Goal: Task Accomplishment & Management: Complete application form

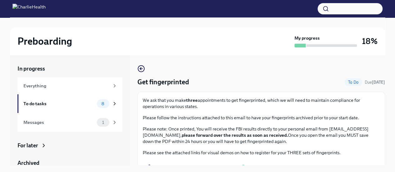
scroll to position [166, 0]
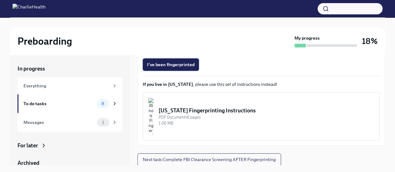
click at [180, 66] on span "I've been fingerprinted" at bounding box center [170, 65] width 47 height 6
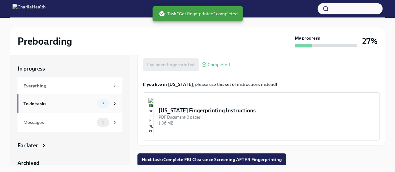
click at [97, 107] on div "7" at bounding box center [107, 103] width 21 height 9
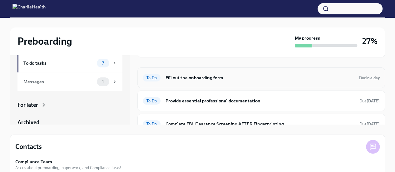
click at [206, 78] on h6 "Fill out the onboarding form" at bounding box center [260, 77] width 189 height 7
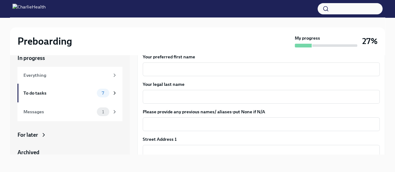
scroll to position [87, 0]
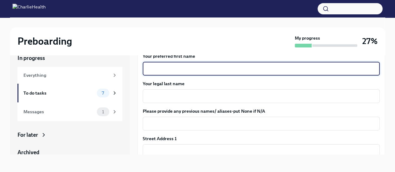
click at [192, 71] on textarea "Your preferred first name" at bounding box center [262, 68] width 230 height 7
type textarea "Jordo"
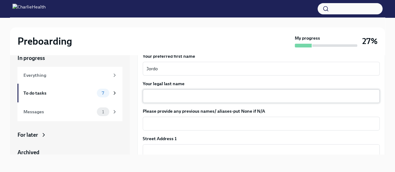
click at [195, 102] on div "x ​" at bounding box center [261, 96] width 237 height 14
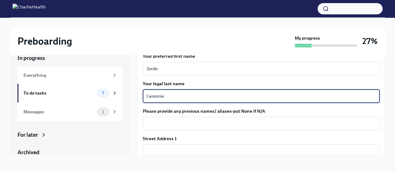
type textarea "Ceresnie"
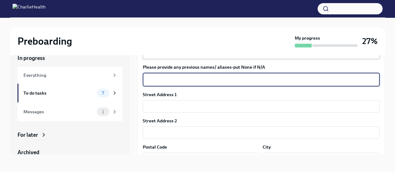
scroll to position [132, 0]
type textarea "N/A"
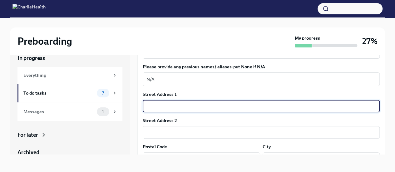
click at [195, 102] on input "text" at bounding box center [261, 106] width 237 height 12
type input "[STREET_ADDRESS]"
type input "48073"
type input "Royal Oak"
type input "MI"
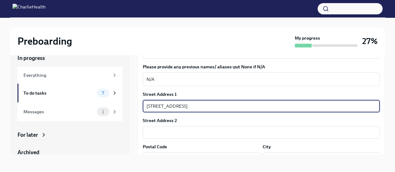
type input "US"
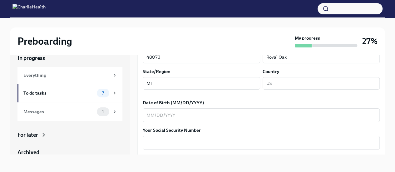
scroll to position [249, 0]
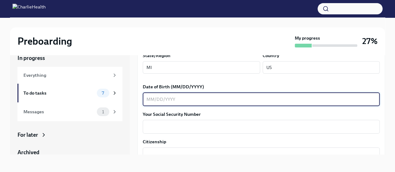
click at [192, 97] on textarea "Date of Birth (MM/DD/YYYY)" at bounding box center [262, 99] width 230 height 7
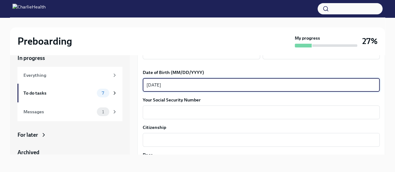
scroll to position [264, 0]
type textarea "[DATE]"
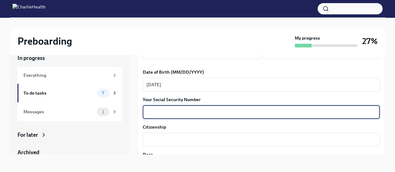
click at [186, 113] on textarea "Your Social Security Number" at bounding box center [262, 111] width 230 height 7
type textarea "385025547"
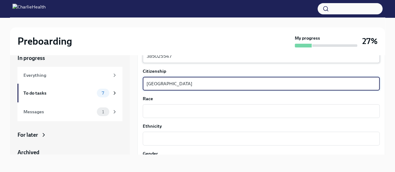
scroll to position [326, 0]
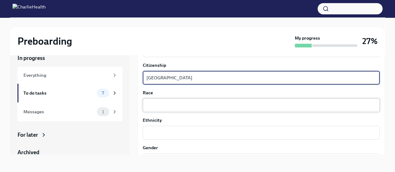
type textarea "[GEOGRAPHIC_DATA]"
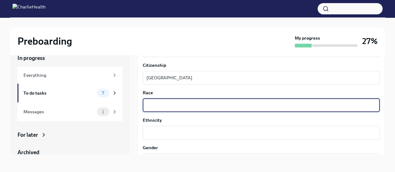
click at [185, 105] on textarea "Race" at bounding box center [262, 105] width 230 height 7
type textarea "W"
type textarea "C"
type textarea "White"
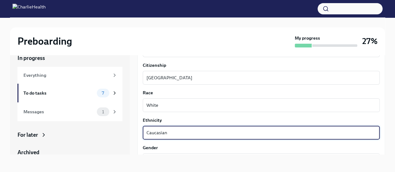
type textarea "Caucasian"
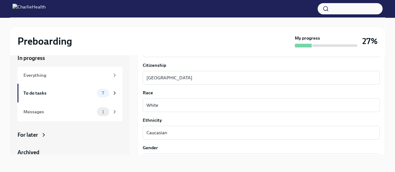
click at [154, 156] on div "In progress Everything To do tasks 7 Messages 1 For later Archived Completed ta…" at bounding box center [197, 104] width 375 height 120
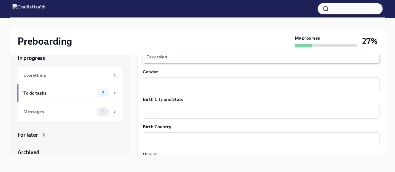
scroll to position [402, 0]
click at [167, 89] on div "x ​" at bounding box center [261, 84] width 237 height 14
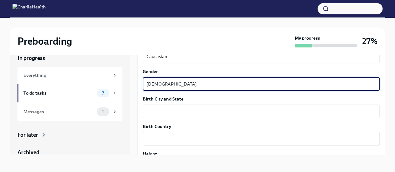
type textarea "[DEMOGRAPHIC_DATA]"
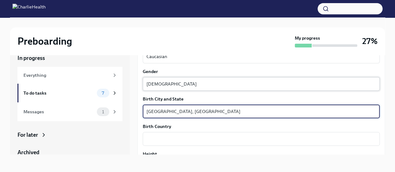
type textarea "[GEOGRAPHIC_DATA], [GEOGRAPHIC_DATA]"
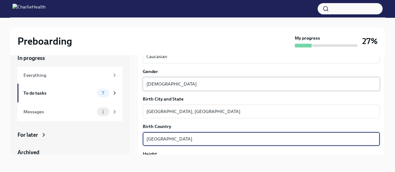
type textarea "[GEOGRAPHIC_DATA]"
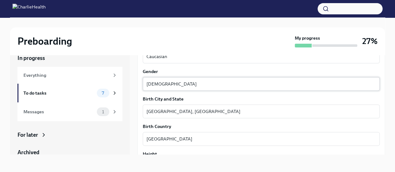
scroll to position [469, 0]
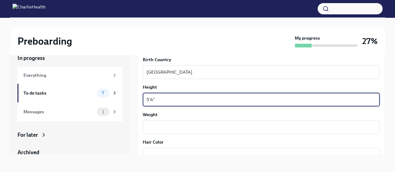
type textarea "5'4""
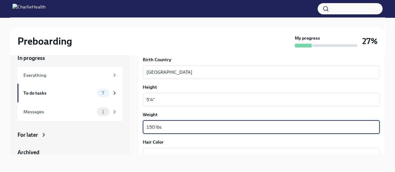
type textarea "150 lbs"
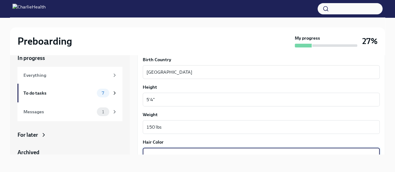
scroll to position [471, 0]
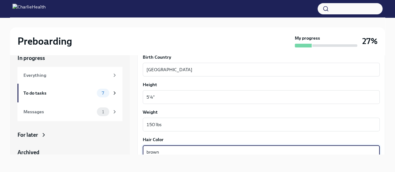
type textarea "brown"
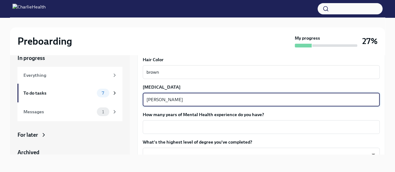
type textarea "[PERSON_NAME]"
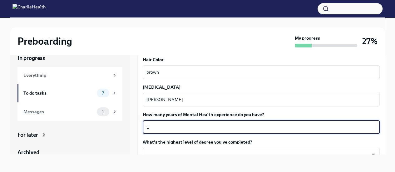
type textarea "1"
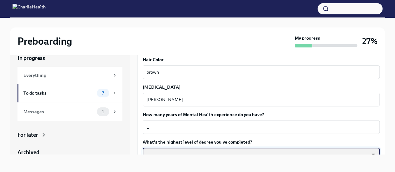
scroll to position [556, 0]
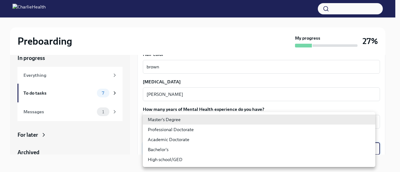
click at [175, 150] on body "Preboarding My progress 27% In progress Everything To do tasks 7 Messages 1 For…" at bounding box center [200, 80] width 400 height 183
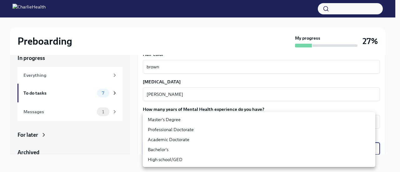
click at [178, 117] on li "Master's Degree" at bounding box center [259, 120] width 232 height 10
type input "2vBr-ghkD"
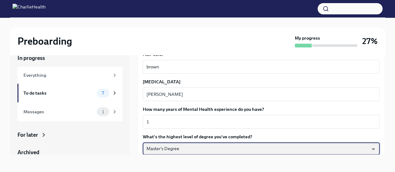
scroll to position [604, 0]
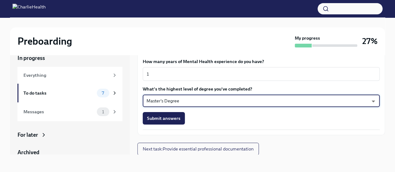
click at [178, 117] on span "Submit answers" at bounding box center [163, 118] width 33 height 6
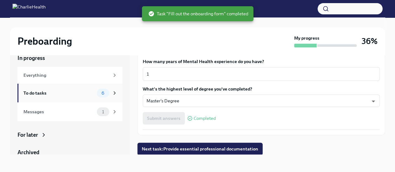
click at [97, 89] on div "6" at bounding box center [103, 93] width 12 height 9
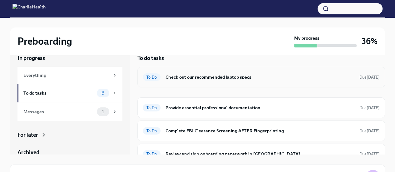
click at [248, 77] on h6 "Check out our recommended laptop specs" at bounding box center [260, 77] width 189 height 7
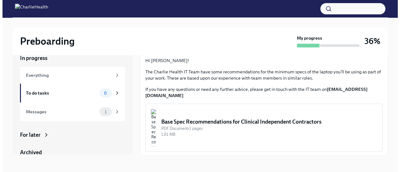
scroll to position [44, 0]
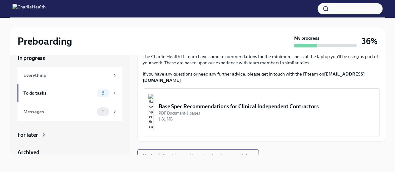
click at [245, 103] on div "Base Spec Recommendations for Clinical Independent Contractors" at bounding box center [267, 106] width 216 height 7
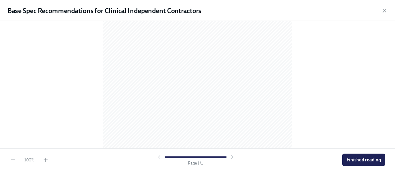
scroll to position [76, 0]
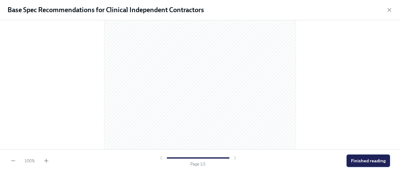
click at [379, 159] on span "Finished reading" at bounding box center [368, 161] width 35 height 6
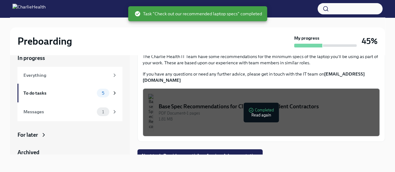
scroll to position [45, 0]
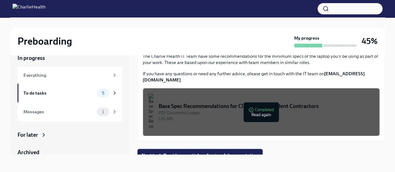
click at [232, 152] on span "Next task : Provide essential professional documentation" at bounding box center [200, 155] width 117 height 6
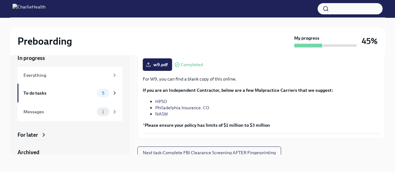
scroll to position [165, 0]
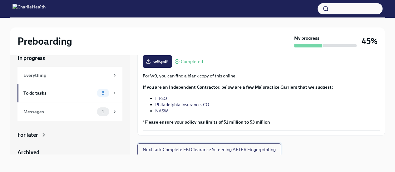
click at [217, 150] on span "Next task : Complete FBI Clearance Screening AFTER Fingerprinting" at bounding box center [209, 150] width 133 height 6
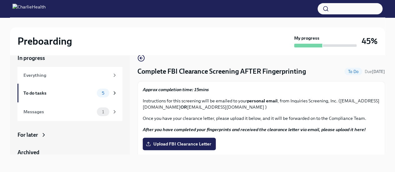
scroll to position [26, 0]
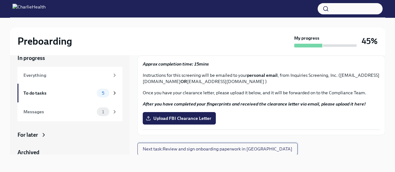
click at [232, 153] on button "Next task : Review and sign onboarding paperwork in [GEOGRAPHIC_DATA]" at bounding box center [217, 149] width 160 height 12
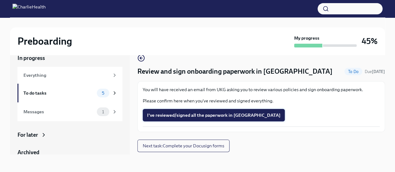
click at [232, 114] on span "I've reviewed/signed all the paperwork in [GEOGRAPHIC_DATA]" at bounding box center [213, 115] width 133 height 6
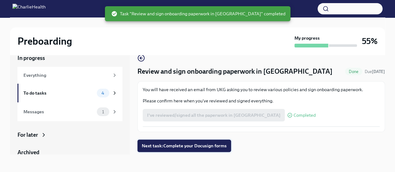
click at [196, 145] on span "Next task : Complete your Docusign forms" at bounding box center [184, 146] width 85 height 6
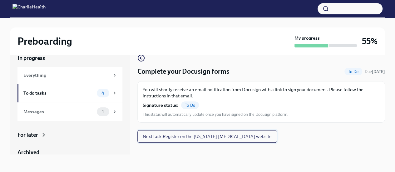
click at [216, 135] on span "Next task : Register on the [US_STATE] [MEDICAL_DATA] website" at bounding box center [207, 136] width 129 height 6
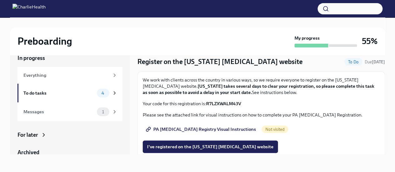
scroll to position [10, 0]
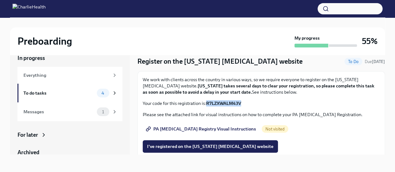
drag, startPoint x: 246, startPoint y: 102, endPoint x: 207, endPoint y: 105, distance: 38.9
click at [207, 105] on p "Your code for this registration is: R7LZXWALM43V" at bounding box center [261, 103] width 237 height 6
copy p "R7LZXWALM43V"
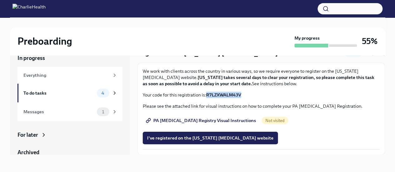
click at [222, 126] on link "PA [MEDICAL_DATA] Registry Visual Instructions" at bounding box center [202, 120] width 118 height 12
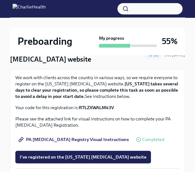
scroll to position [64, 0]
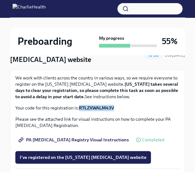
drag, startPoint x: 118, startPoint y: 104, endPoint x: 80, endPoint y: 110, distance: 38.8
click at [80, 110] on div "We work with clients across the country in various ways, so we require everyone…" at bounding box center [97, 93] width 164 height 36
copy strong "R7LZXWALM43V"
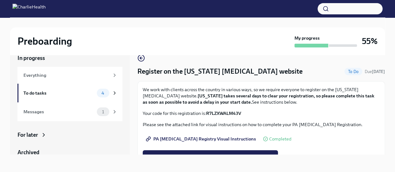
scroll to position [18, 0]
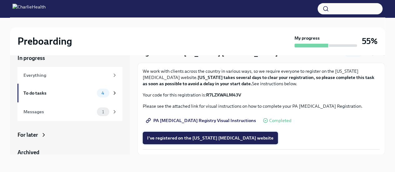
click at [229, 135] on span "I've registered on the [US_STATE] [MEDICAL_DATA] website" at bounding box center [210, 138] width 127 height 6
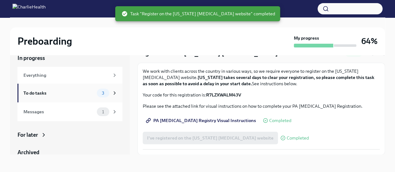
click at [100, 93] on span "3" at bounding box center [103, 93] width 10 height 5
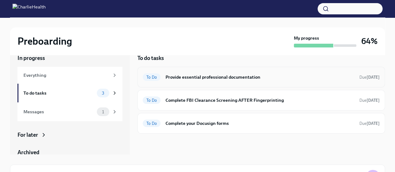
click at [218, 78] on h6 "Provide essential professional documentation" at bounding box center [260, 77] width 189 height 7
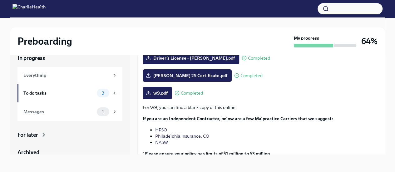
scroll to position [166, 0]
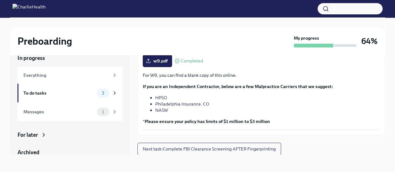
click at [254, 124] on strong "Please ensure your policy has limits of $1 million to $3 million" at bounding box center [208, 122] width 126 height 6
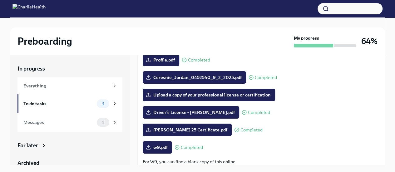
scroll to position [92, 0]
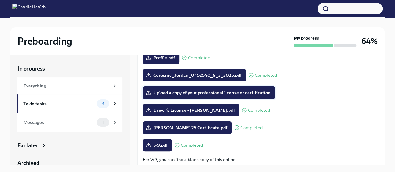
click at [246, 92] on span "Upload a copy of your professional license or certification" at bounding box center [209, 93] width 124 height 6
click at [0, 0] on input "Upload a copy of your professional license or certification" at bounding box center [0, 0] width 0 height 0
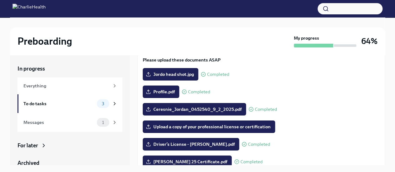
scroll to position [57, 0]
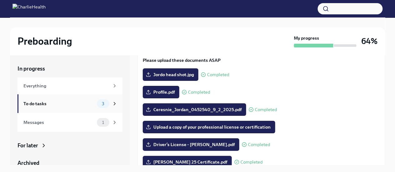
click at [61, 100] on div "To do tasks" at bounding box center [58, 103] width 71 height 7
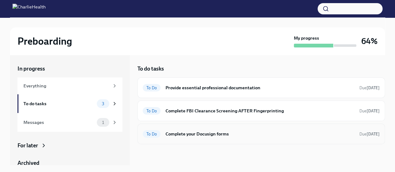
click at [221, 132] on h6 "Complete your Docusign forms" at bounding box center [260, 134] width 189 height 7
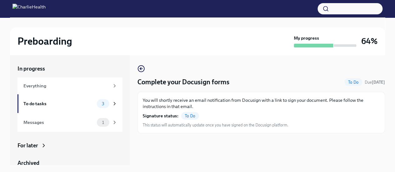
click at [191, 109] on p "You will shortly receive an email notification from Docusign with a link to sig…" at bounding box center [261, 103] width 237 height 12
drag, startPoint x: 189, startPoint y: 112, endPoint x: 201, endPoint y: 117, distance: 12.7
click at [201, 117] on div "You will shortly receive an email notification from Docusign with a link to sig…" at bounding box center [261, 112] width 237 height 31
click at [192, 151] on div "Complete your Docusign forms To Do Due [DATE] You will shortly receive an email…" at bounding box center [261, 110] width 248 height 110
click at [65, 102] on div "To do tasks" at bounding box center [58, 103] width 71 height 7
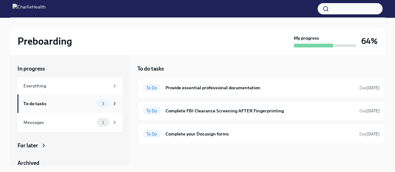
click at [65, 102] on div "To do tasks" at bounding box center [58, 103] width 71 height 7
click at [207, 132] on h6 "Complete your Docusign forms" at bounding box center [260, 134] width 189 height 7
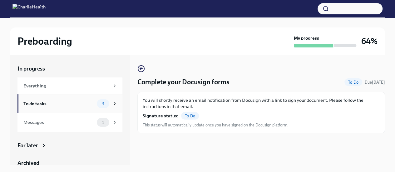
click at [68, 103] on div "To do tasks" at bounding box center [58, 103] width 71 height 7
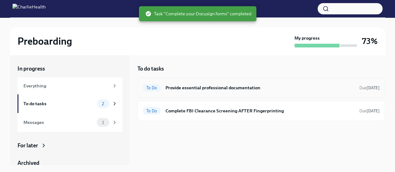
click at [215, 90] on h6 "Provide essential professional documentation" at bounding box center [260, 87] width 189 height 7
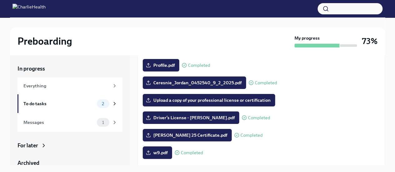
scroll to position [85, 0]
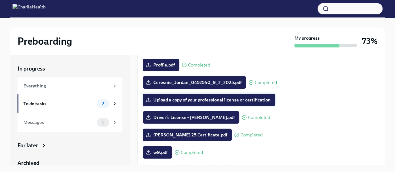
click at [235, 97] on span "Upload a copy of your professional license or certification" at bounding box center [209, 100] width 124 height 6
click at [0, 0] on input "Upload a copy of your professional license or certification" at bounding box center [0, 0] width 0 height 0
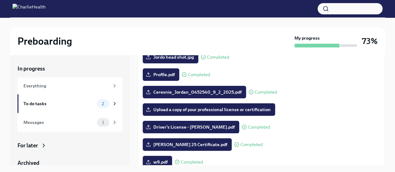
scroll to position [75, 0]
click at [197, 114] on label "Upload a copy of your professional license or certification" at bounding box center [209, 109] width 132 height 12
click at [0, 0] on input "Upload a copy of your professional license or certification" at bounding box center [0, 0] width 0 height 0
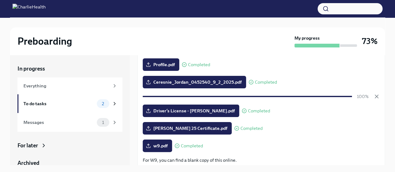
scroll to position [84, 0]
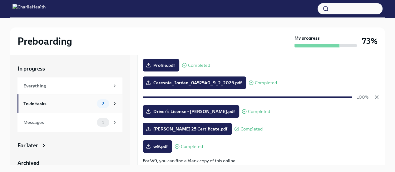
click at [98, 106] on span "2" at bounding box center [103, 104] width 10 height 5
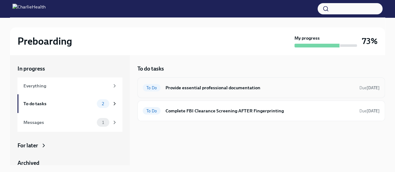
click at [184, 85] on h6 "Provide essential professional documentation" at bounding box center [260, 87] width 189 height 7
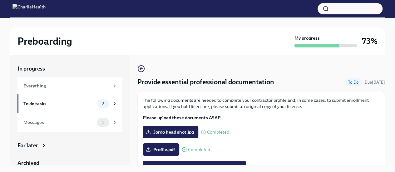
scroll to position [166, 0]
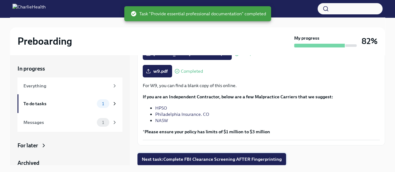
click at [209, 158] on span "Next task : Complete FBI Clearance Screening AFTER Fingerprinting" at bounding box center [212, 159] width 140 height 6
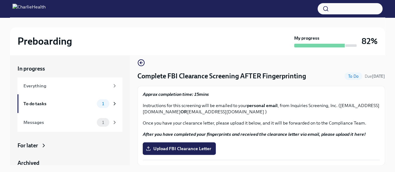
scroll to position [11, 0]
